Goal: Information Seeking & Learning: Learn about a topic

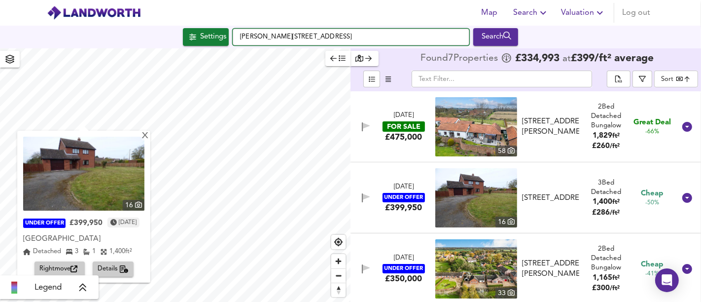
drag, startPoint x: 397, startPoint y: 29, endPoint x: 248, endPoint y: 27, distance: 148.4
click at [248, 27] on div "[STREET_ADDRESS][PERSON_NAME] Search" at bounding box center [350, 37] width 701 height 23
type input "S"
paste input "[STREET_ADDRESS]"
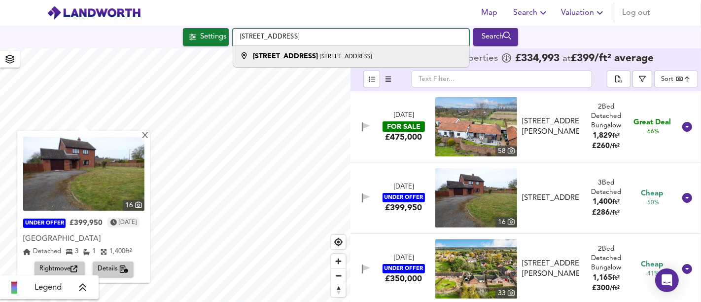
type input "[STREET_ADDRESS]"
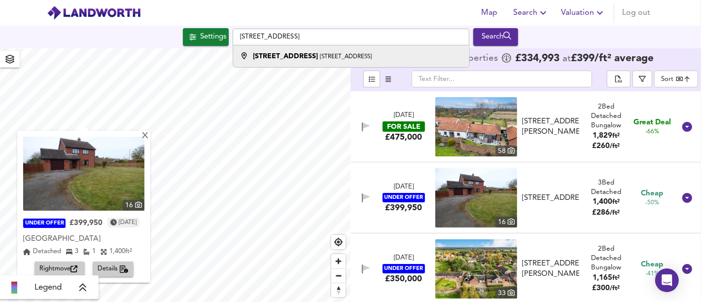
click at [292, 55] on strong "[STREET_ADDRESS]" at bounding box center [285, 56] width 65 height 7
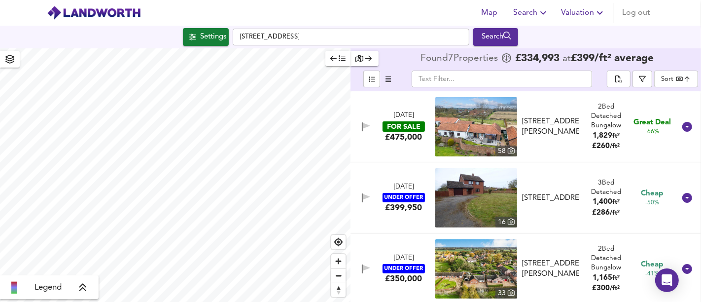
type input "360"
click at [202, 34] on div "Settings" at bounding box center [213, 37] width 26 height 13
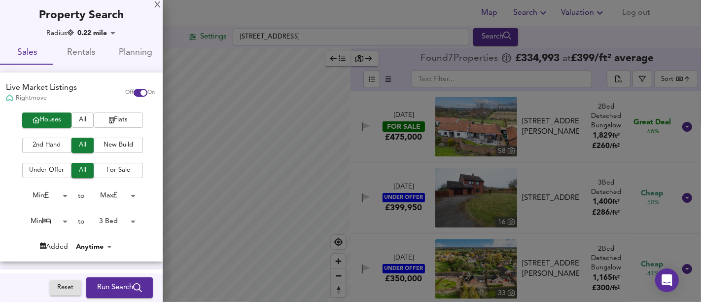
click at [108, 216] on body "Map Search Valuation Log out Settings [STREET_ADDRESS] Search Legend Found 7 Pr…" at bounding box center [350, 151] width 701 height 302
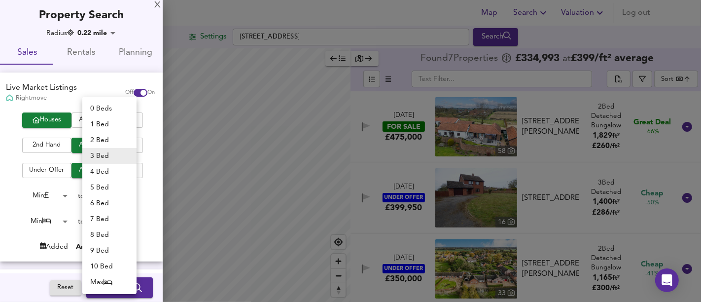
click at [109, 151] on li "3 Bed" at bounding box center [109, 156] width 54 height 16
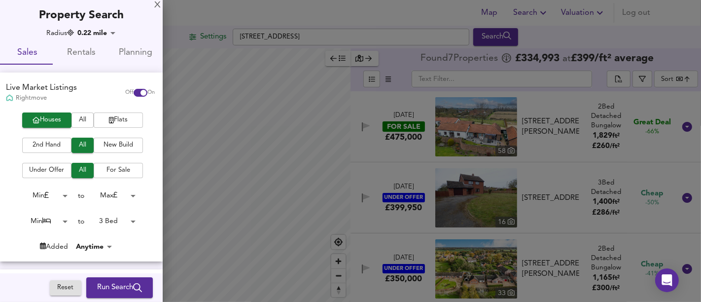
click at [111, 286] on span "Run Search" at bounding box center [119, 287] width 45 height 13
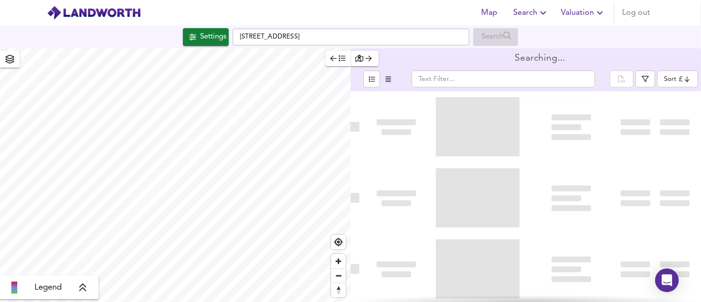
type input "bestdeal"
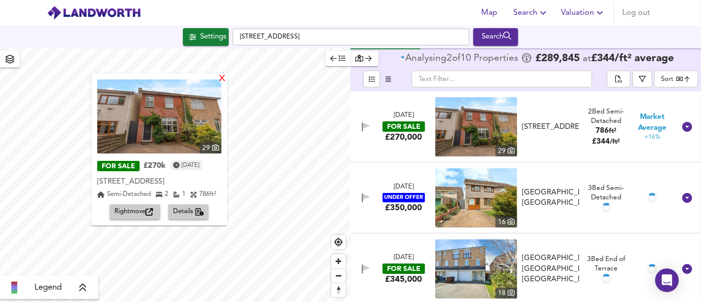
click at [223, 77] on div "X" at bounding box center [222, 78] width 8 height 9
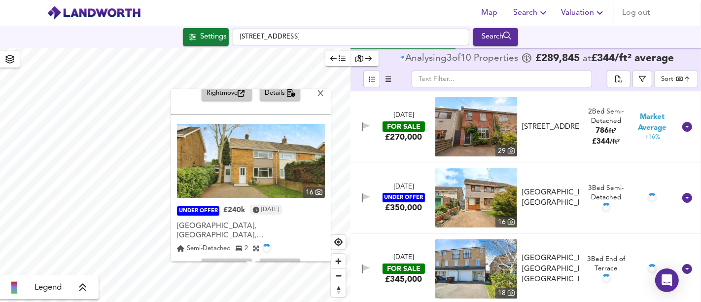
scroll to position [145, 0]
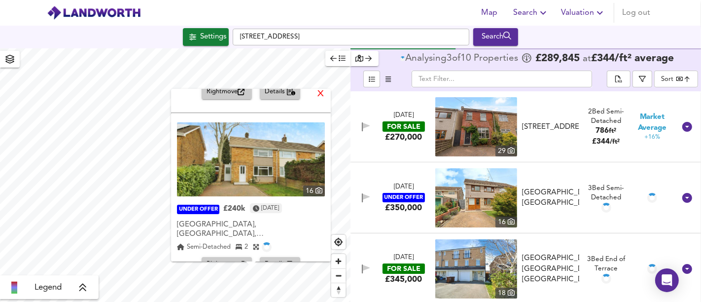
click at [316, 95] on div "X" at bounding box center [320, 94] width 8 height 9
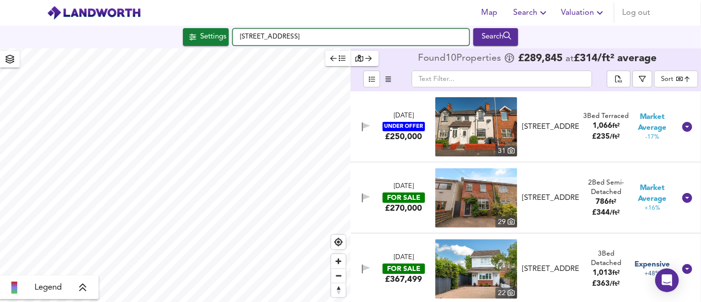
drag, startPoint x: 413, startPoint y: 38, endPoint x: 222, endPoint y: 22, distance: 191.4
click at [222, 22] on div "Map Search Valuation Log out Settings [STREET_ADDRESS] Search Legend Found 10 P…" at bounding box center [350, 151] width 701 height 302
paste input "[STREET_ADDRESS]"
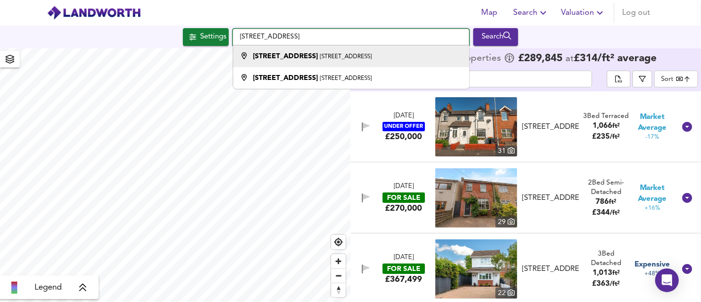
type input "[STREET_ADDRESS]"
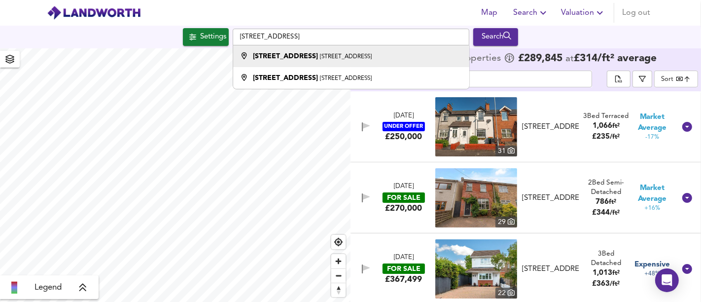
click at [338, 61] on li "[STREET_ADDRESS]" at bounding box center [351, 56] width 236 height 22
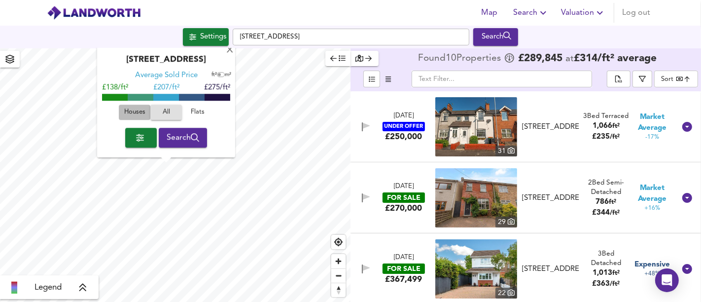
click at [138, 116] on span "Houses" at bounding box center [134, 112] width 27 height 11
click at [176, 141] on span "Search" at bounding box center [183, 138] width 33 height 14
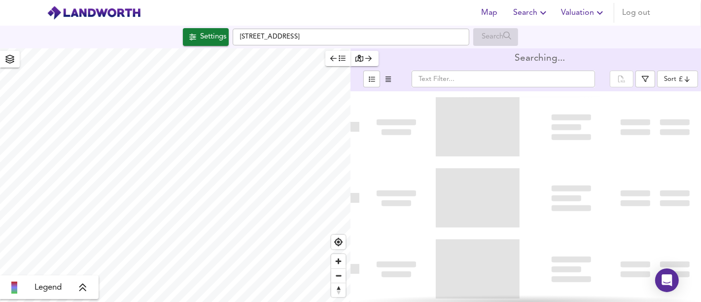
type input "bestdeal"
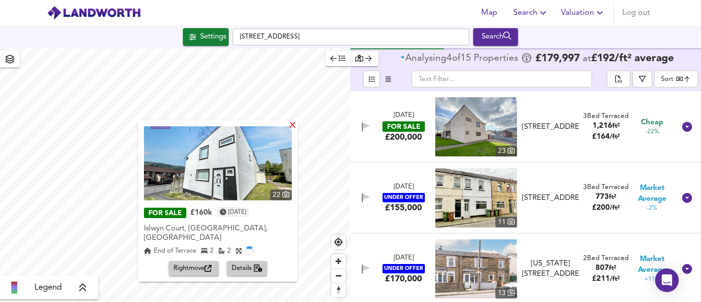
click at [296, 126] on div "X" at bounding box center [292, 125] width 8 height 9
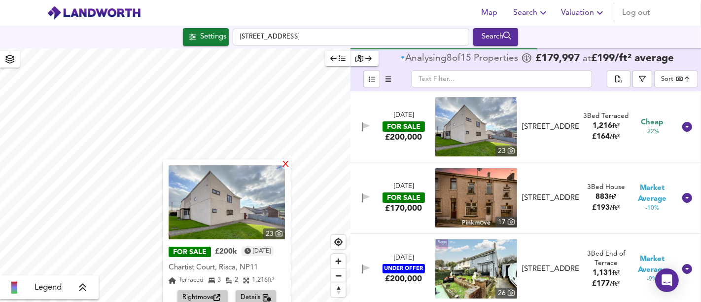
click at [285, 162] on div "X" at bounding box center [285, 164] width 8 height 9
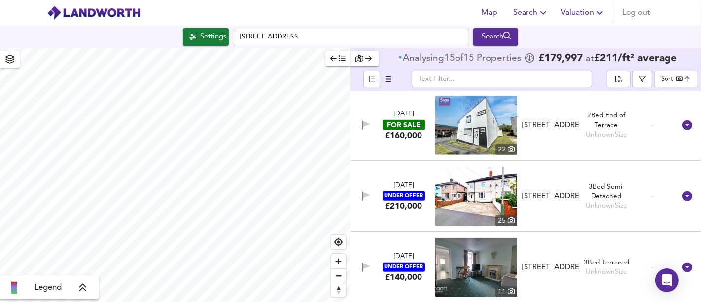
scroll to position [427, 0]
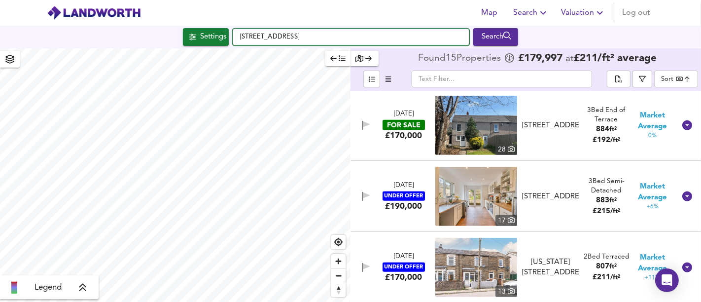
drag, startPoint x: 247, startPoint y: 41, endPoint x: 231, endPoint y: 39, distance: 16.5
click at [229, 43] on div "[STREET_ADDRESS] Search" at bounding box center [350, 37] width 701 height 18
paste input "[STREET_ADDRESS][PERSON_NAME]"
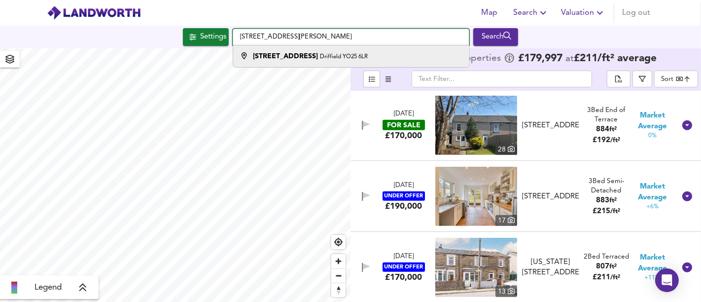
type input "[STREET_ADDRESS][PERSON_NAME]"
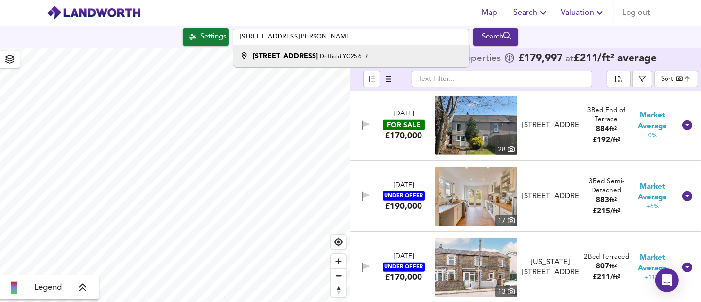
click at [320, 55] on small "Driffield YO25 6LR" at bounding box center [344, 57] width 48 height 6
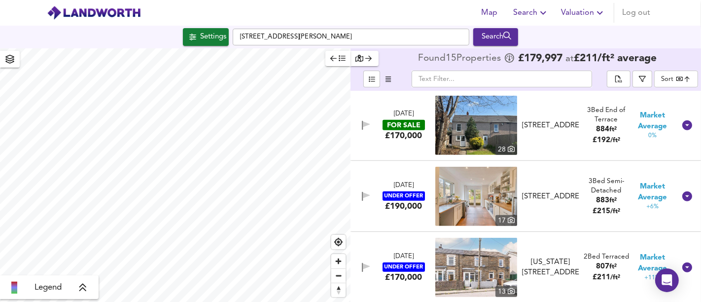
click at [200, 41] on div "Settings" at bounding box center [213, 37] width 26 height 13
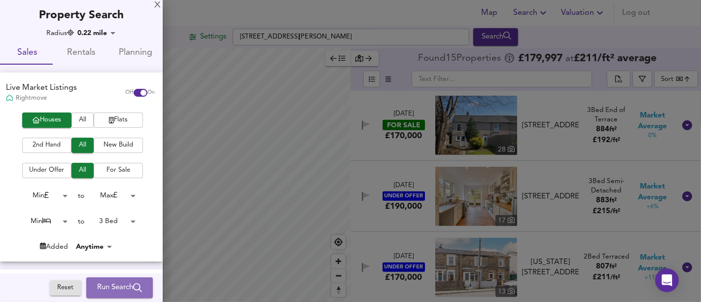
click at [123, 294] on button "Run Search" at bounding box center [119, 287] width 67 height 21
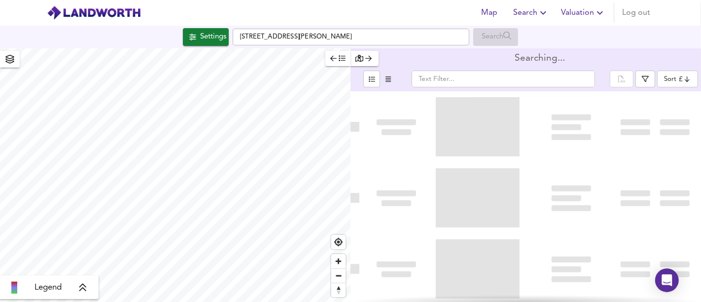
type input "bestdeal"
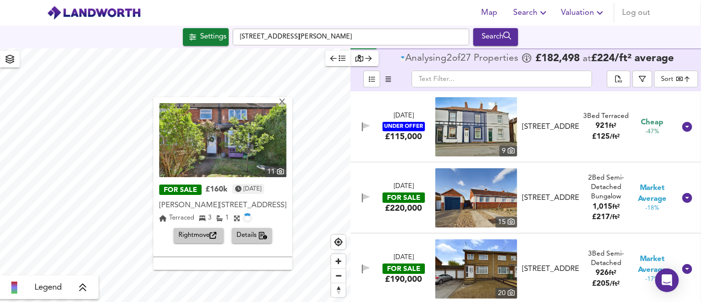
scroll to position [155, 0]
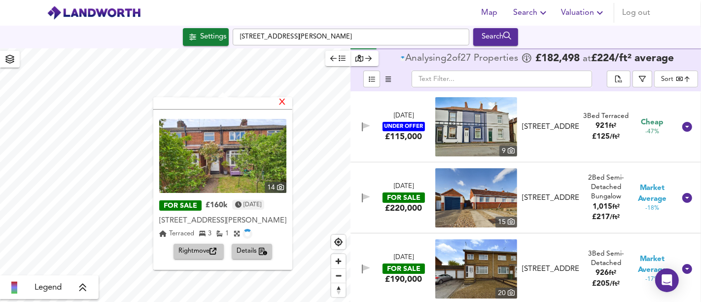
click at [286, 103] on div "X" at bounding box center [282, 102] width 8 height 9
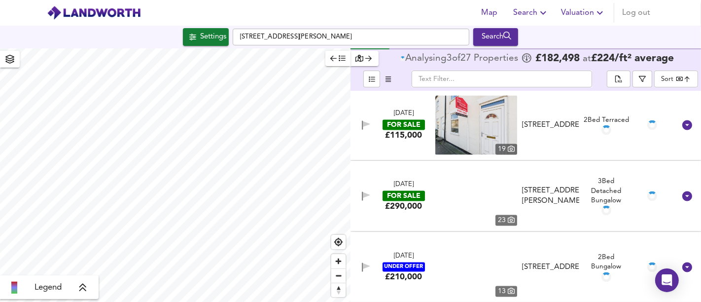
scroll to position [1706, 0]
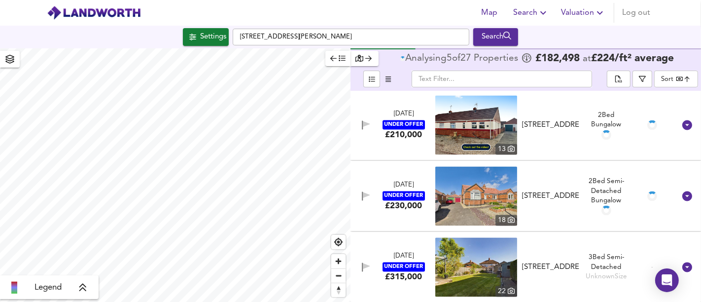
click at [397, 260] on div "[DATE]" at bounding box center [404, 255] width 20 height 9
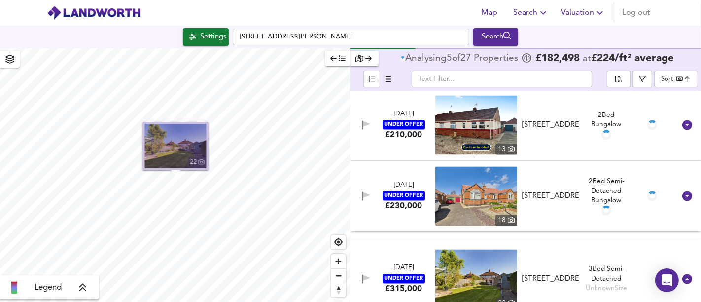
click at [170, 151] on img "button" at bounding box center [176, 146] width 62 height 44
